Goal: Transaction & Acquisition: Purchase product/service

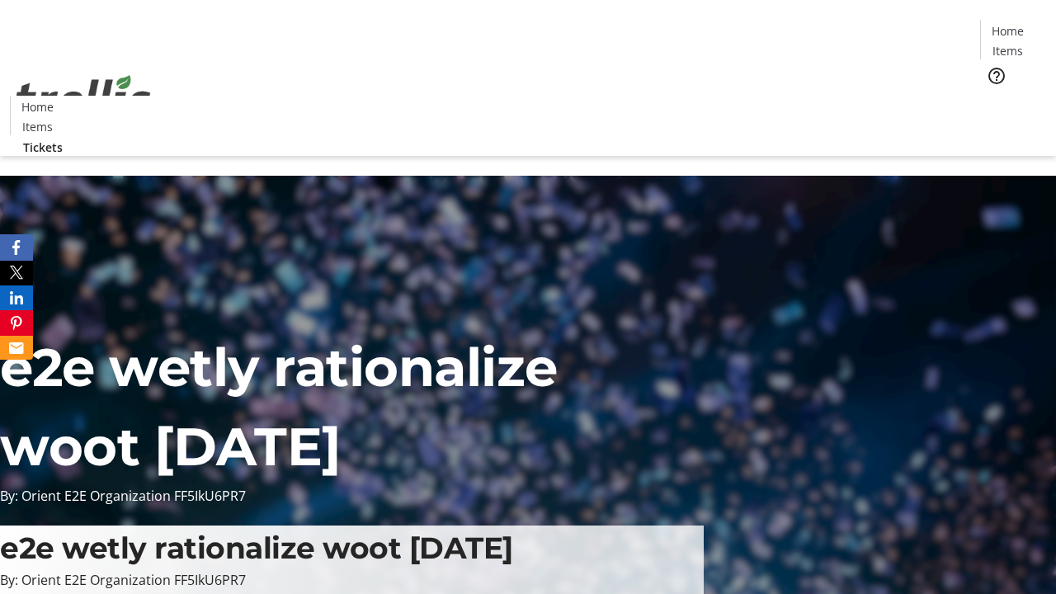
click at [993, 96] on span "Tickets" at bounding box center [1013, 104] width 40 height 17
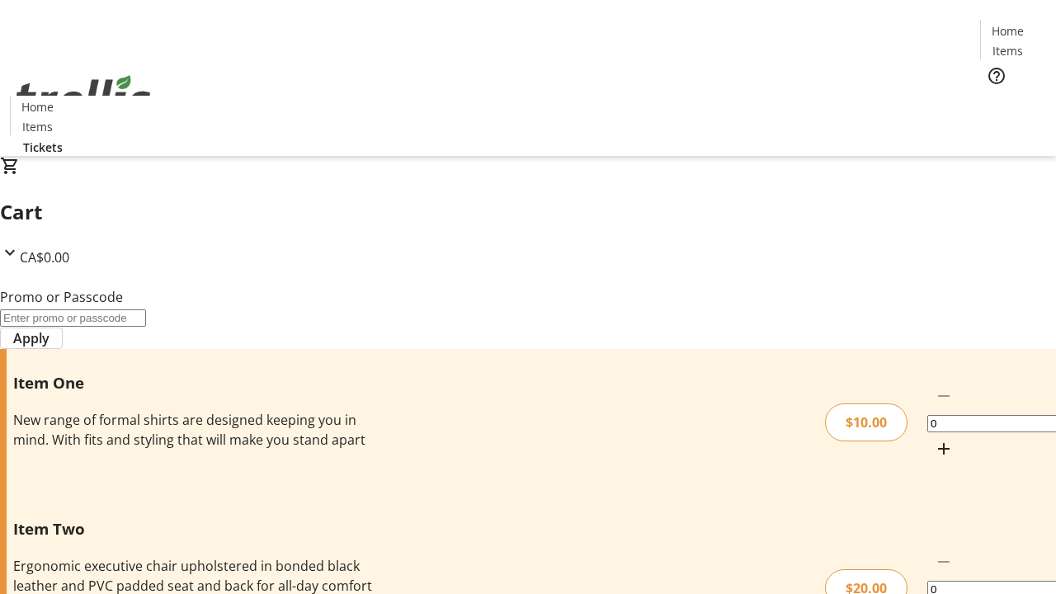
click at [934, 439] on mat-icon "Increment by one" at bounding box center [944, 449] width 20 height 20
type input "1"
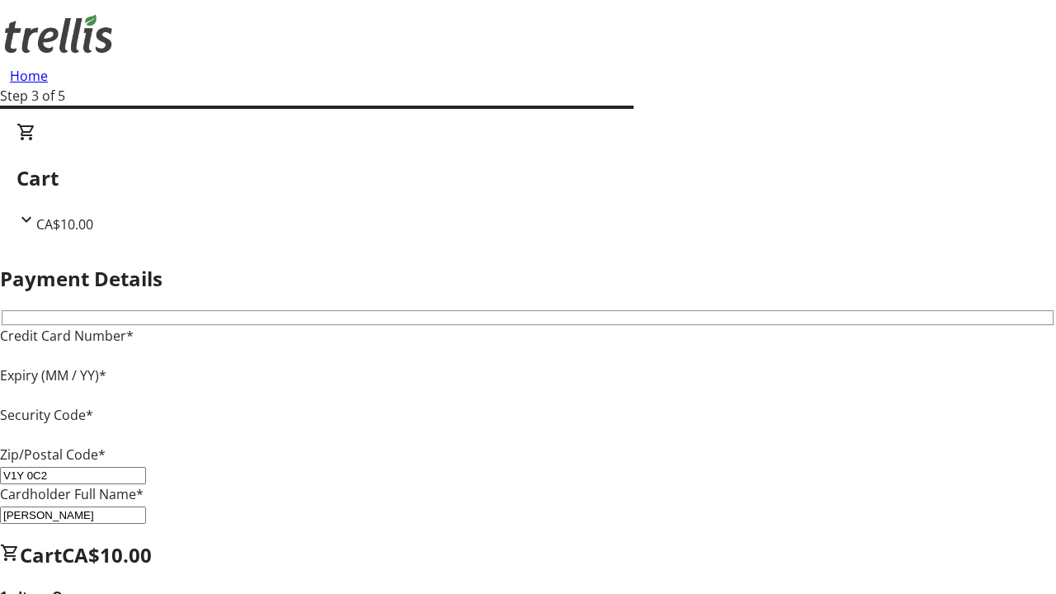
type input "V1Y 0C2"
